Goal: Task Accomplishment & Management: Use online tool/utility

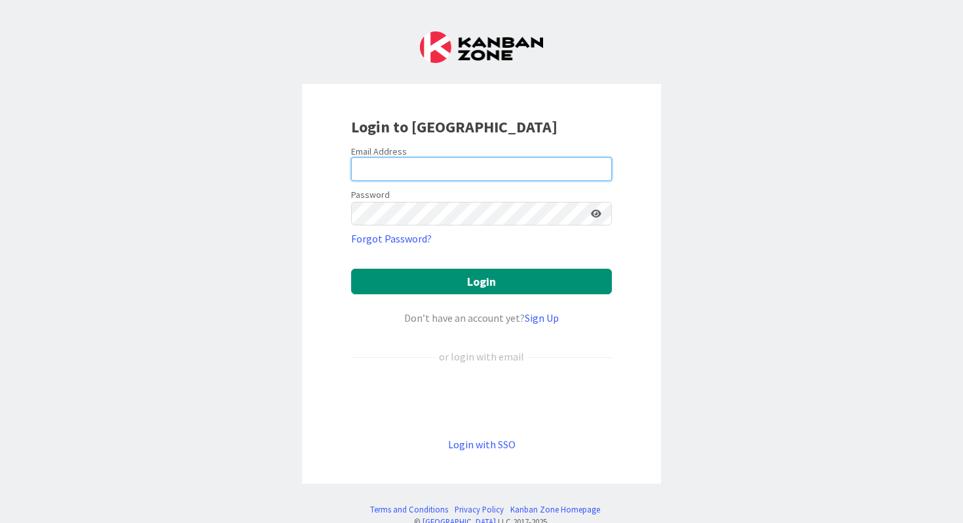
click at [397, 175] on input "email" at bounding box center [481, 169] width 261 height 24
type input "[EMAIL_ADDRESS][PERSON_NAME][DOMAIN_NAME]"
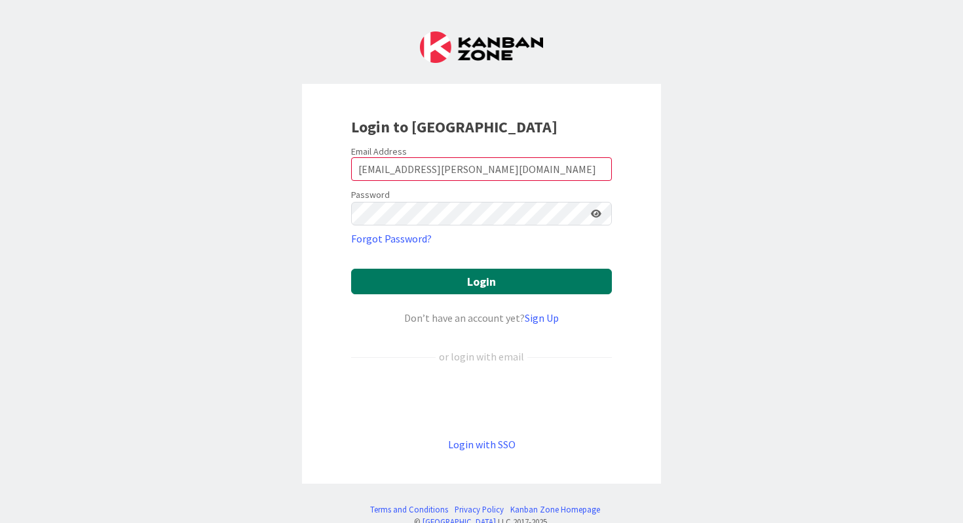
click at [455, 279] on button "Login" at bounding box center [481, 282] width 261 height 26
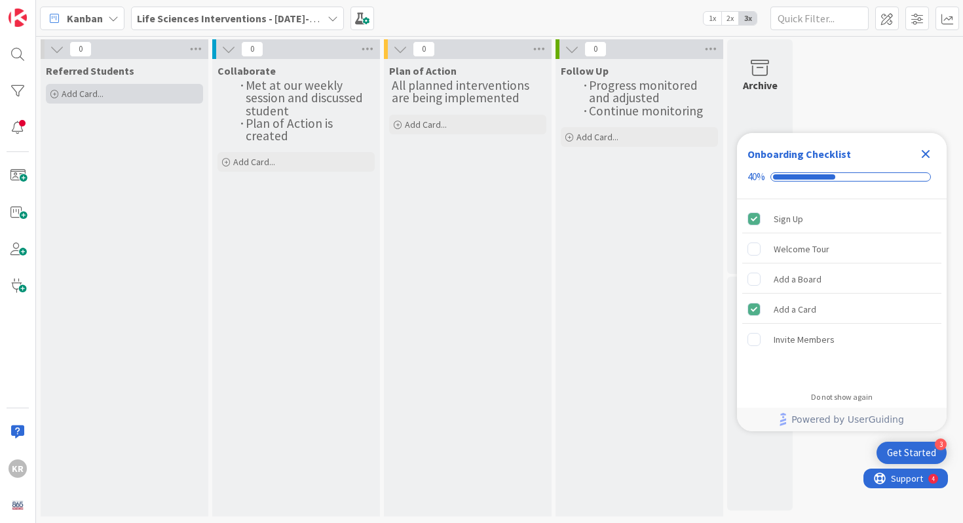
click at [96, 92] on span "Add Card..." at bounding box center [83, 94] width 42 height 12
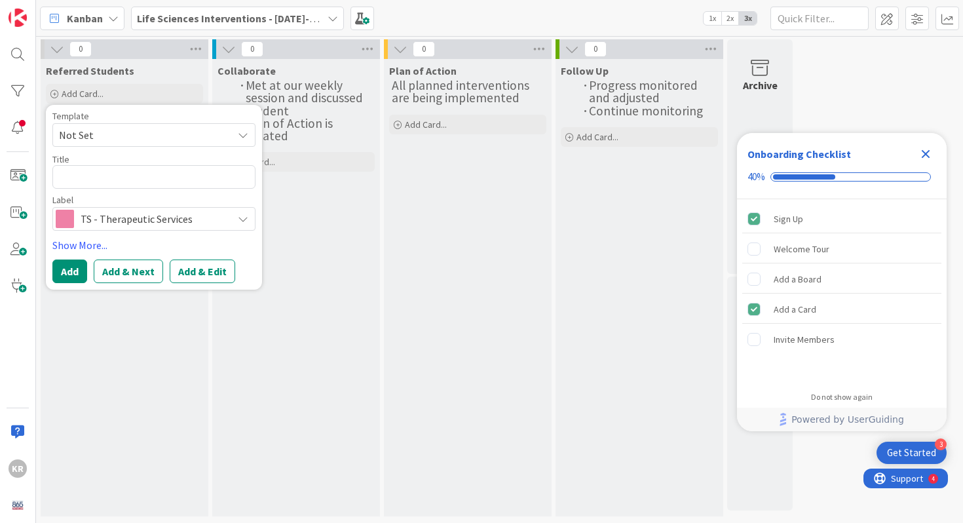
click at [119, 216] on span "TS - Therapeutic Services" at bounding box center [153, 219] width 145 height 18
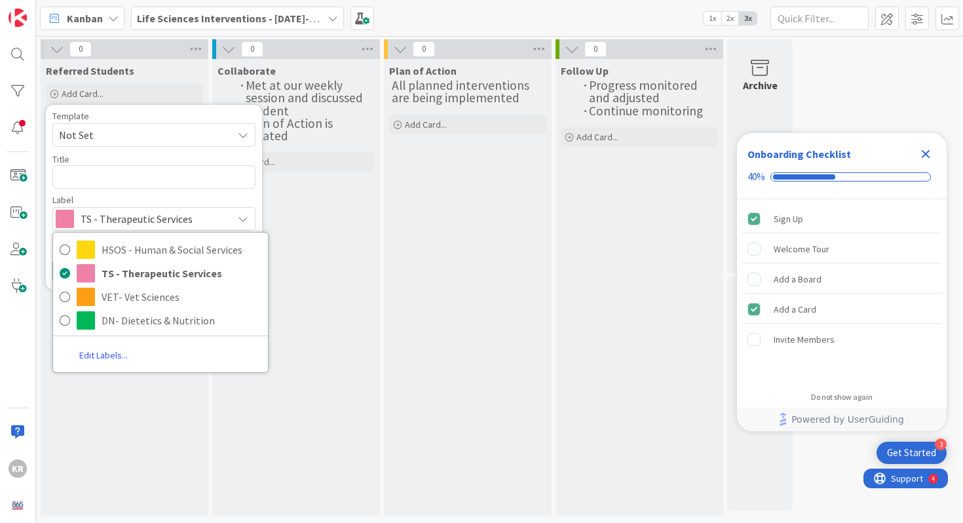
click at [119, 216] on span "TS - Therapeutic Services" at bounding box center [153, 219] width 145 height 18
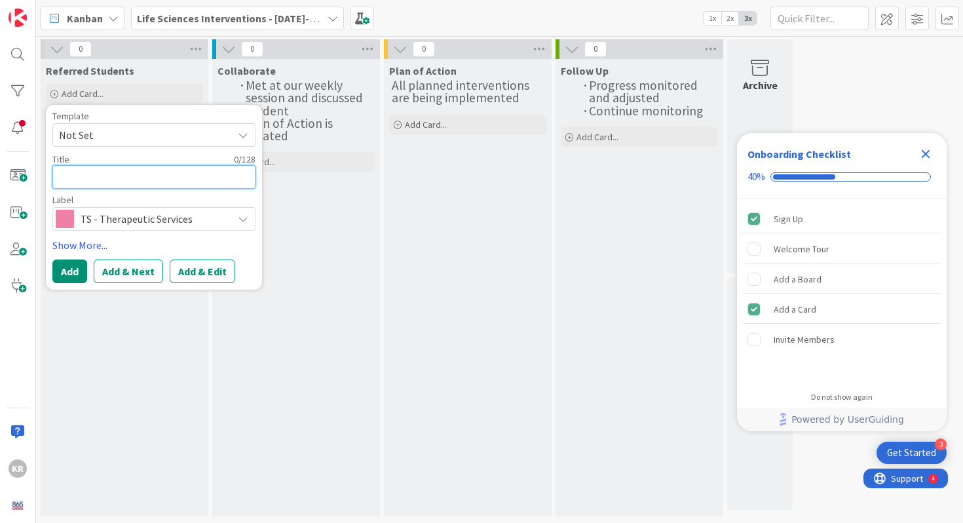
click at [105, 181] on textarea at bounding box center [153, 177] width 203 height 24
type textarea "x"
type textarea "E"
type textarea "x"
type textarea "Ea"
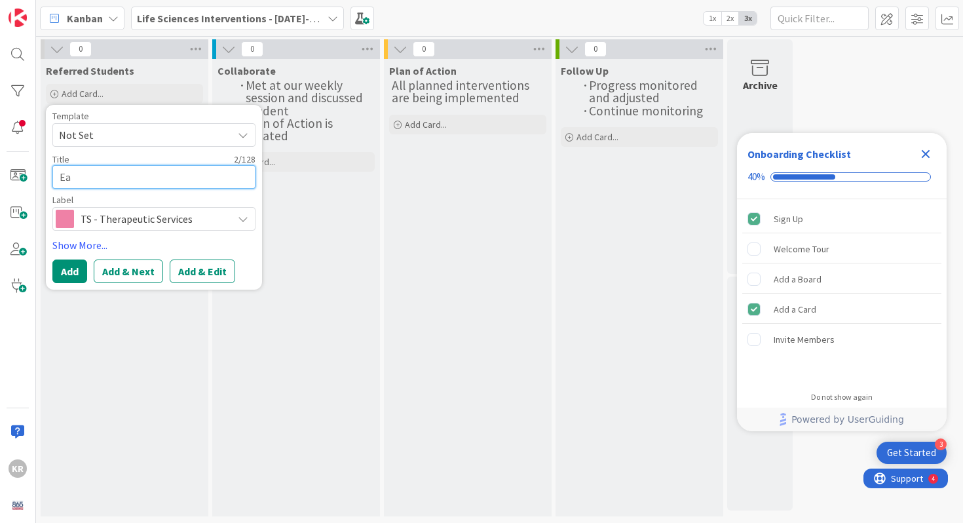
type textarea "x"
type textarea "Ean"
type textarea "x"
type textarea "Ean"
paste textarea "[PERSON_NAME]"
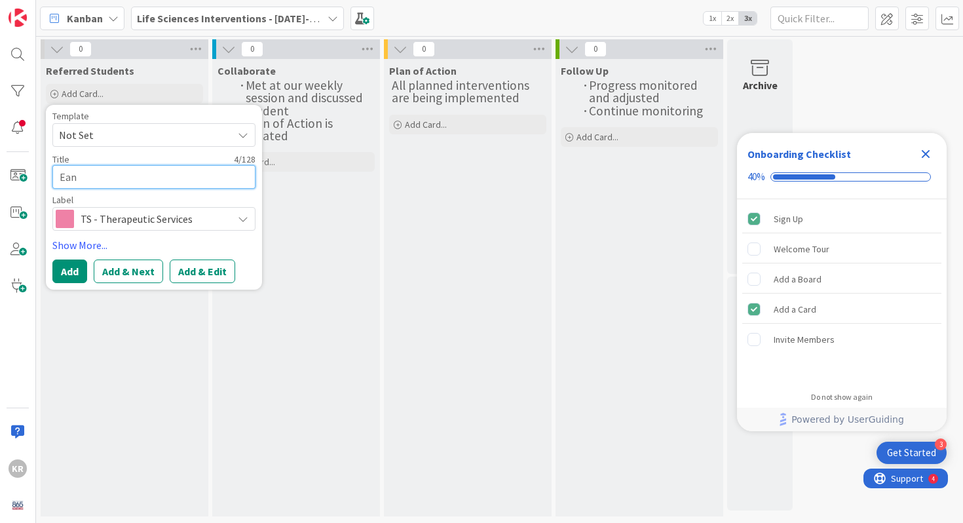
type textarea "x"
type textarea "[PERSON_NAME]"
click at [81, 249] on link "Show More..." at bounding box center [153, 245] width 203 height 16
type textarea "x"
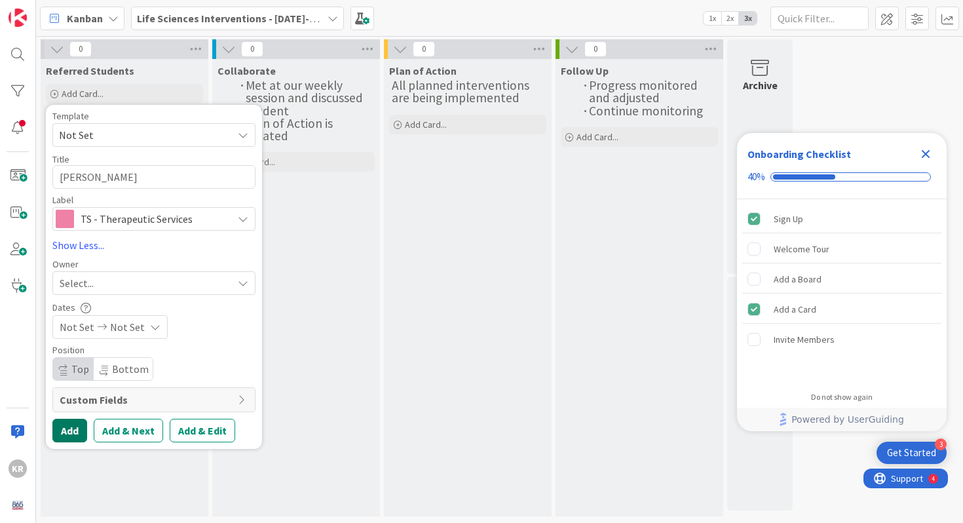
click at [68, 419] on button "Add" at bounding box center [69, 431] width 35 height 24
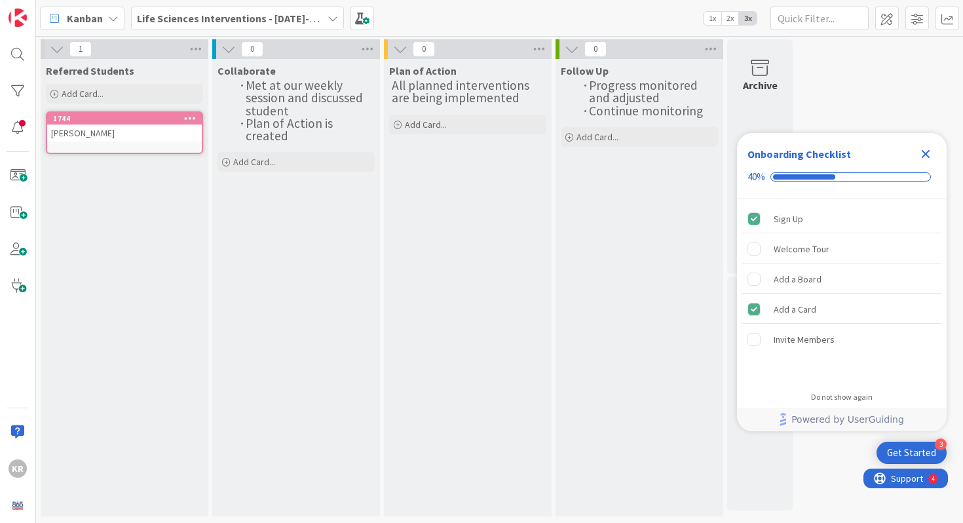
click at [164, 142] on link "1744 [PERSON_NAME]" at bounding box center [124, 132] width 157 height 43
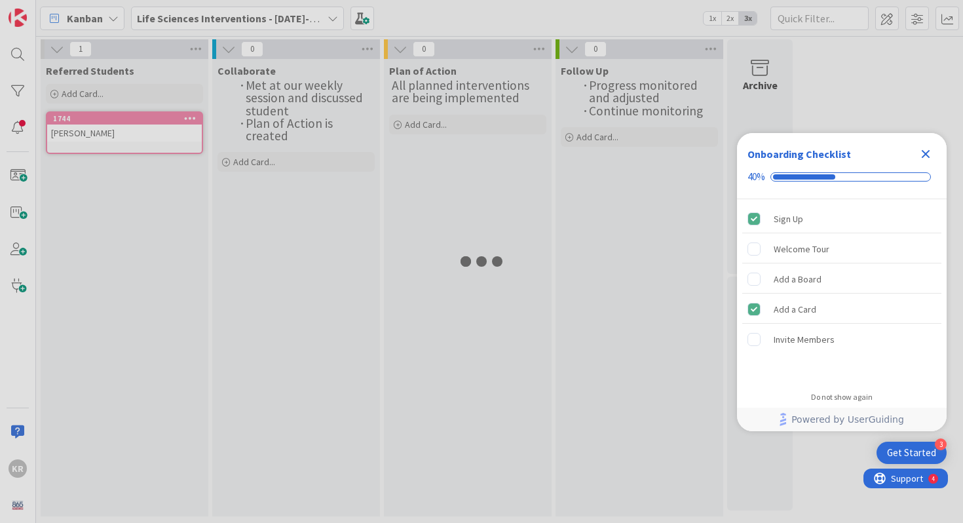
click at [164, 142] on div at bounding box center [481, 261] width 963 height 523
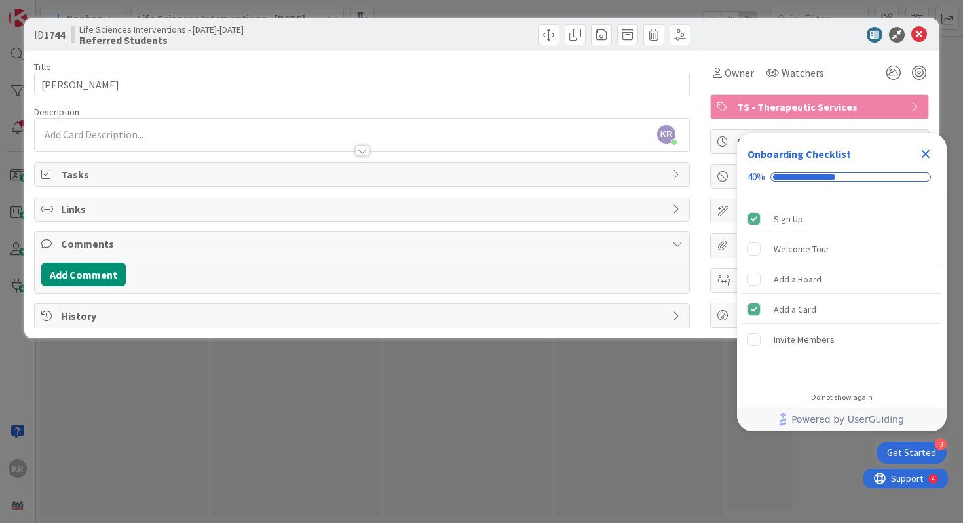
click at [918, 147] on icon "Close Checklist" at bounding box center [926, 154] width 16 height 16
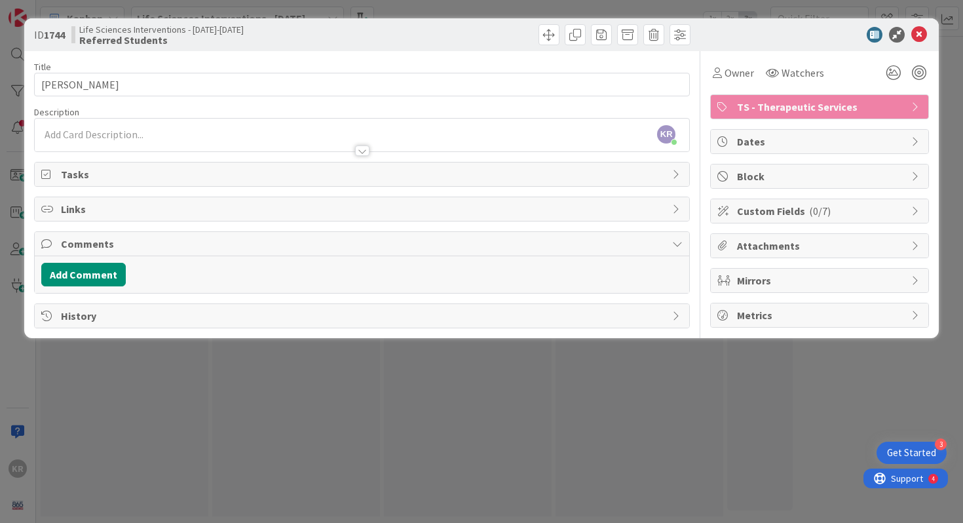
click at [176, 138] on div at bounding box center [362, 145] width 655 height 14
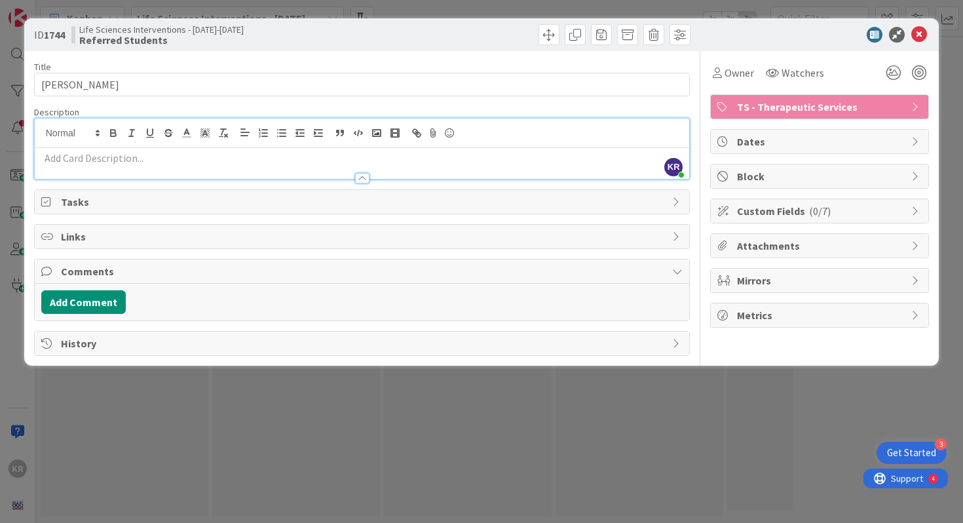
click at [173, 161] on p at bounding box center [362, 158] width 642 height 15
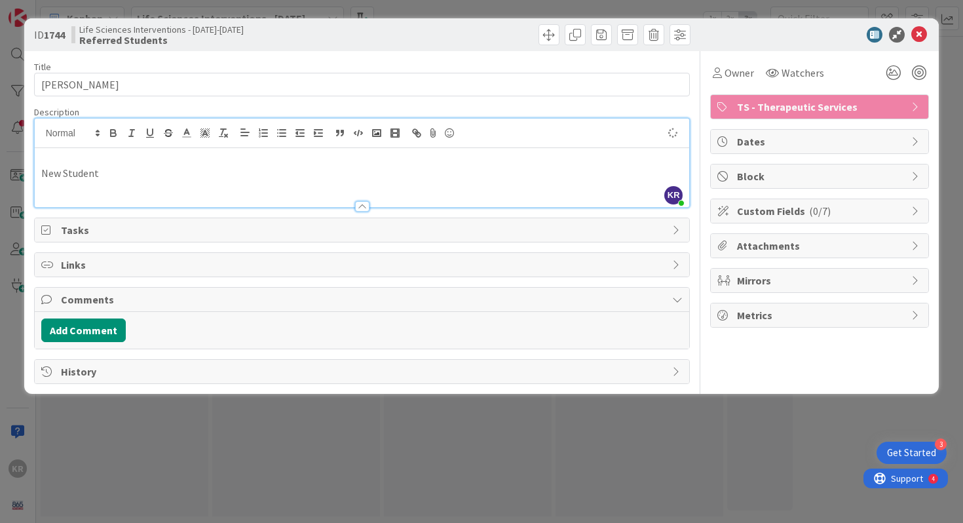
click at [40, 173] on div "New Student" at bounding box center [362, 177] width 655 height 59
click at [807, 48] on div "ID 1744 Life Sciences Interventions - [DATE]-[DATE] Referred Students" at bounding box center [481, 34] width 915 height 33
click at [925, 36] on icon at bounding box center [919, 35] width 16 height 16
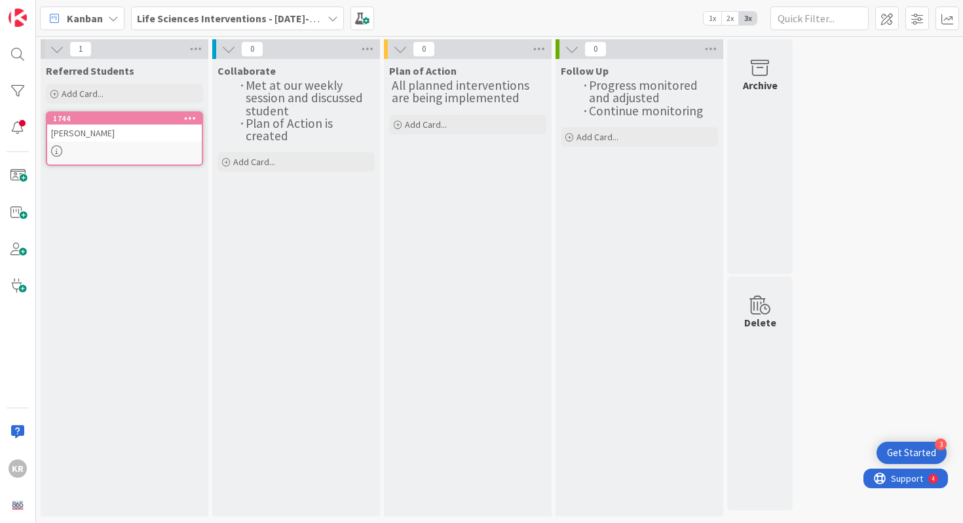
click at [136, 153] on div at bounding box center [124, 150] width 155 height 11
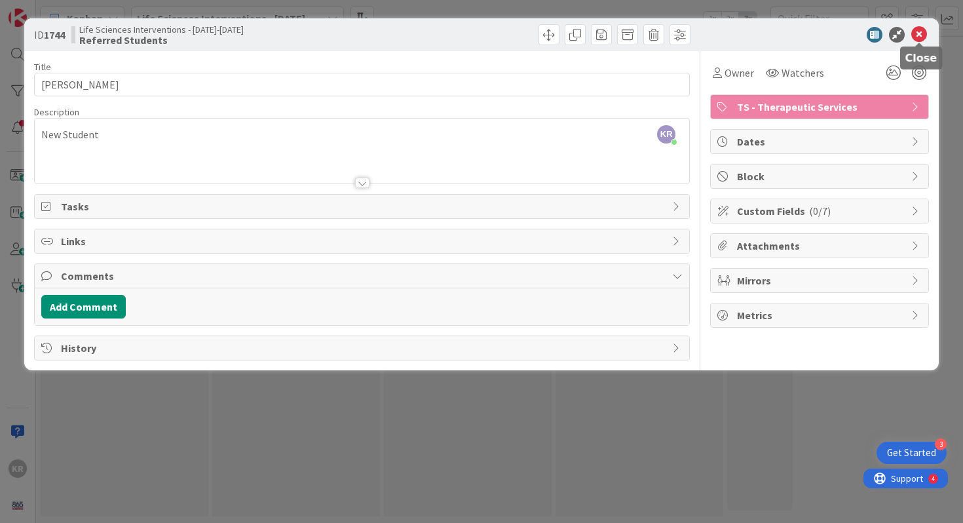
click at [919, 43] on body "3 Get Started KR Kanban Life Sciences Interventions - [DATE]-[DATE] 1x 2x 3x 1 …" at bounding box center [481, 261] width 963 height 523
click at [923, 35] on icon at bounding box center [919, 35] width 16 height 16
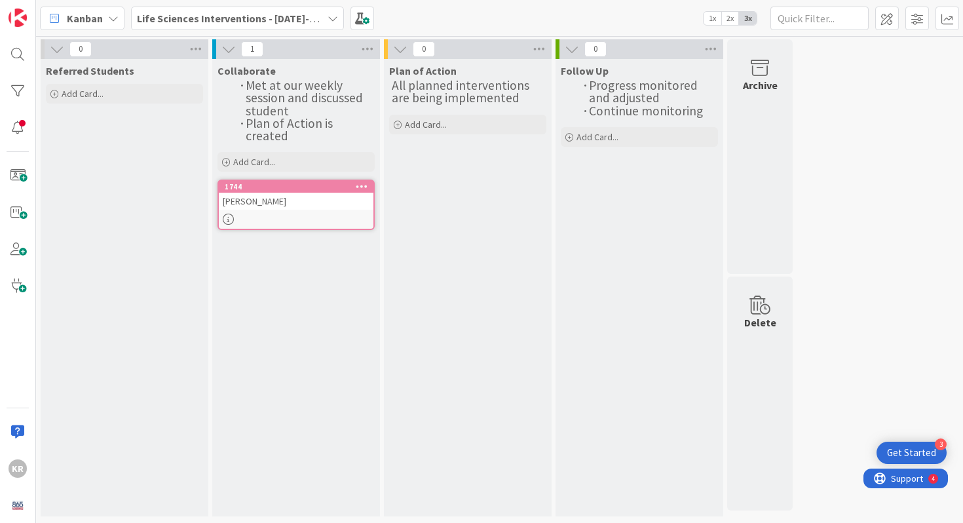
click at [228, 218] on icon at bounding box center [228, 219] width 11 height 11
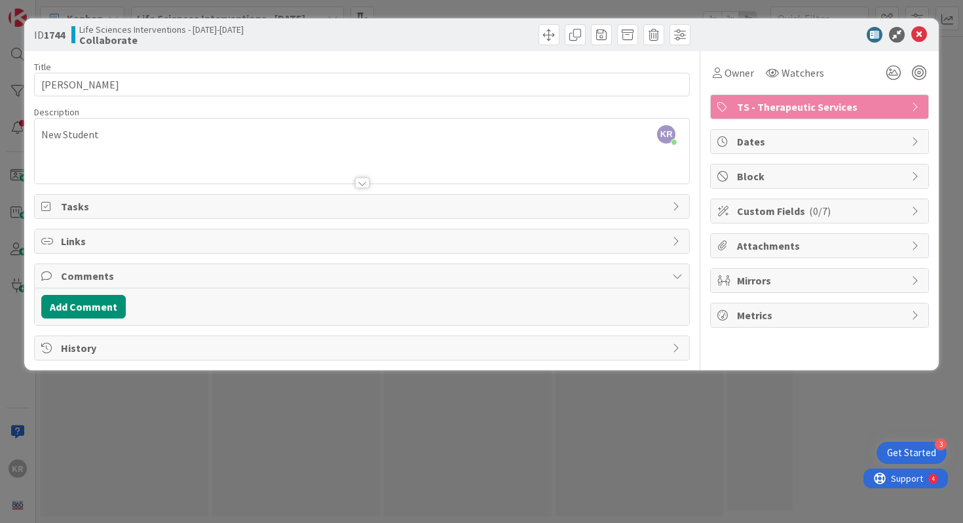
click at [294, 459] on div "ID 1744 Life Sciences Interventions - [DATE]-[DATE] Collaborate Title 11 / 128 …" at bounding box center [481, 261] width 963 height 523
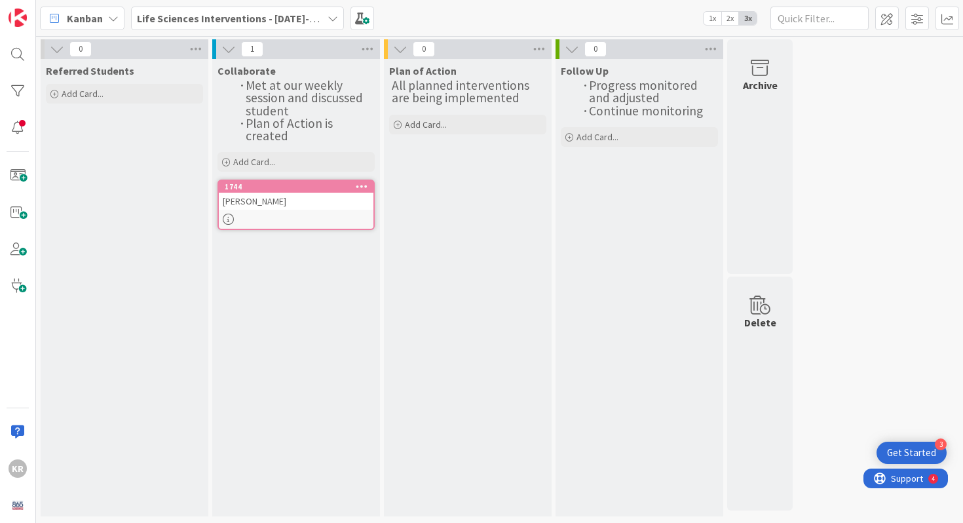
click at [365, 186] on icon at bounding box center [362, 186] width 12 height 9
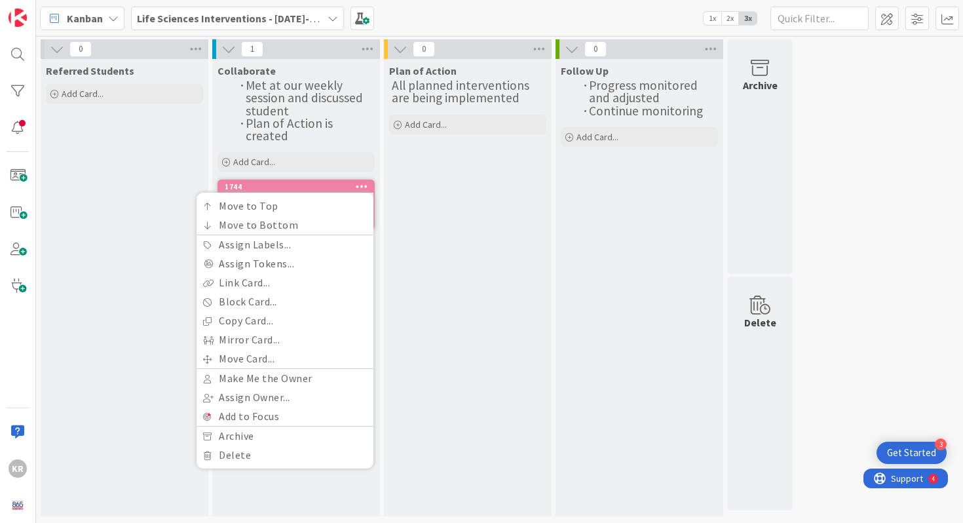
click at [365, 186] on icon at bounding box center [362, 186] width 12 height 9
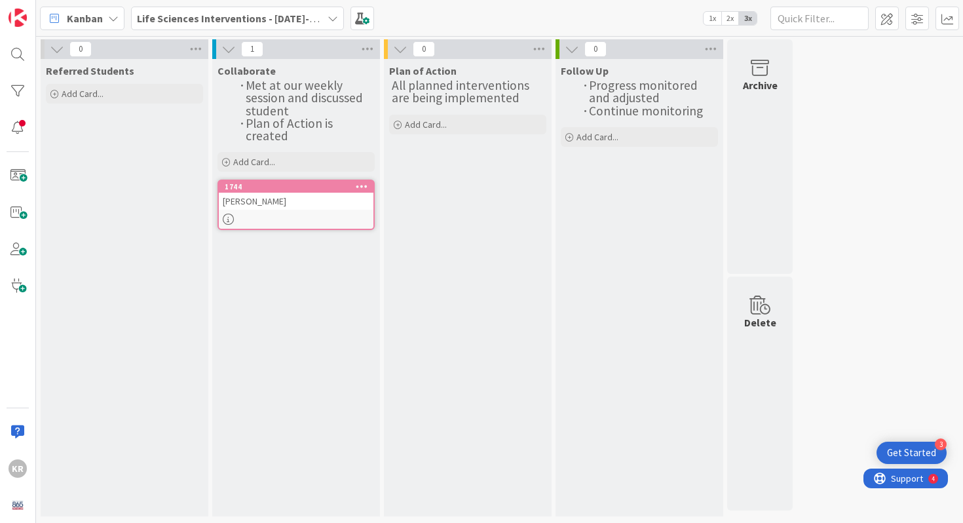
click at [245, 193] on div "[PERSON_NAME]" at bounding box center [296, 201] width 155 height 17
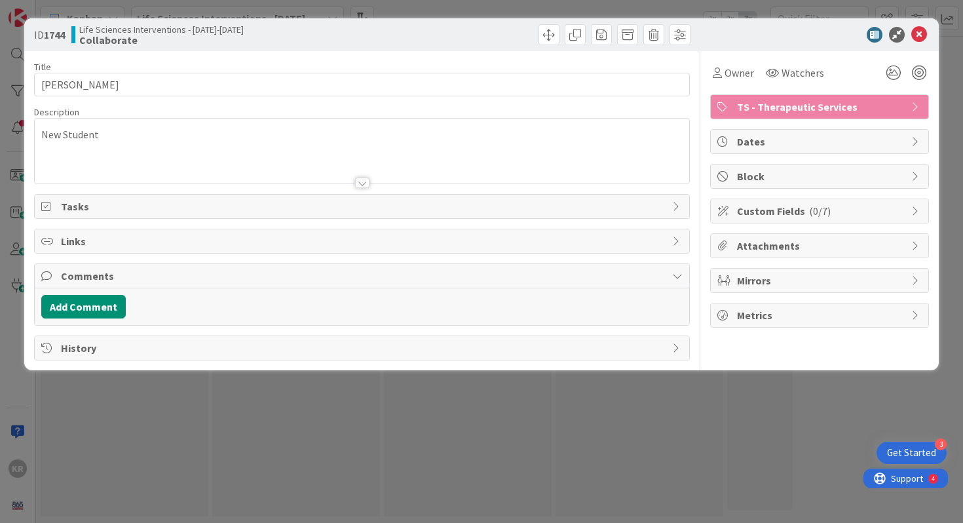
click at [743, 114] on div "TS - Therapeutic Services" at bounding box center [820, 107] width 218 height 24
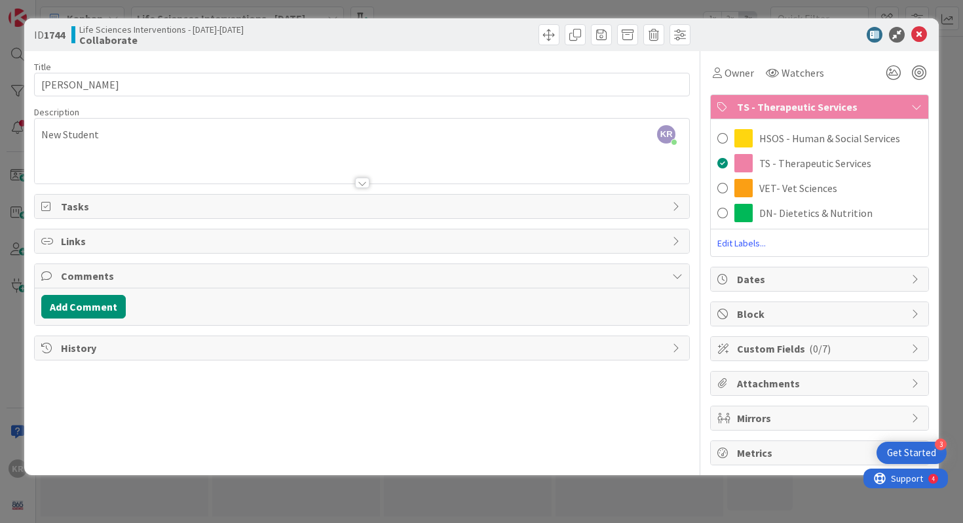
click at [919, 50] on div "ID 1744 Life Sciences Interventions - [DATE]-[DATE] Collaborate" at bounding box center [481, 34] width 915 height 33
click at [919, 37] on icon at bounding box center [919, 35] width 16 height 16
